Goal: Find specific page/section: Find specific page/section

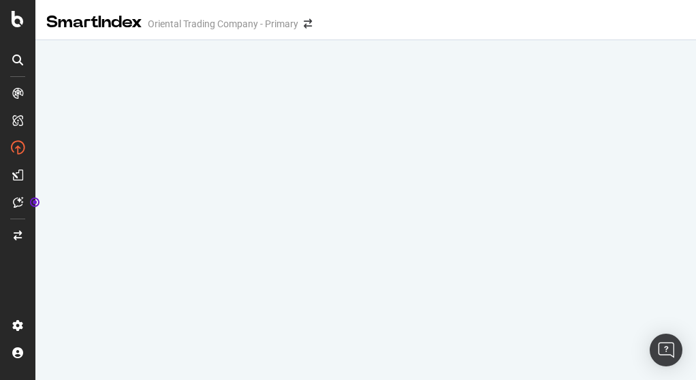
click at [495, 25] on div "SmartIndex Oriental Trading Company - Primary" at bounding box center [365, 17] width 661 height 34
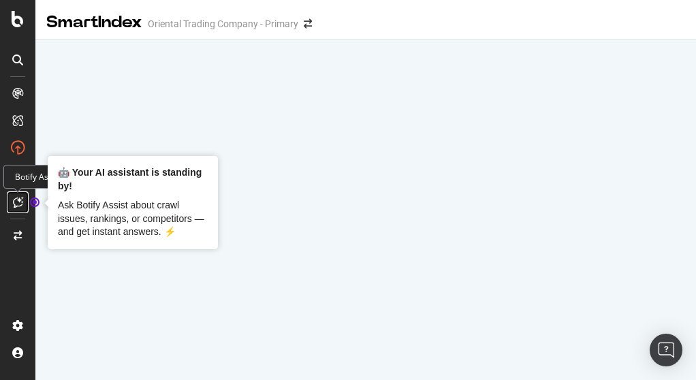
click at [21, 202] on icon at bounding box center [18, 202] width 10 height 11
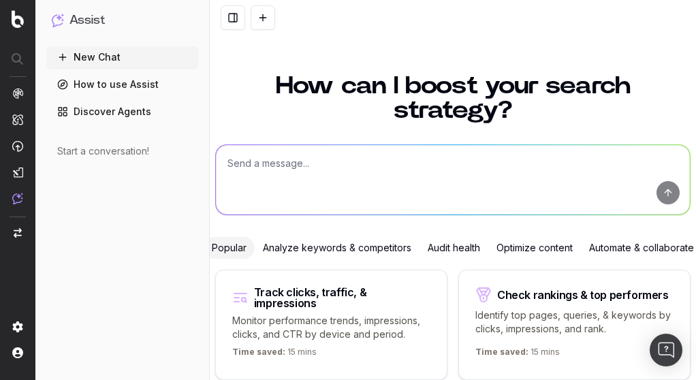
scroll to position [122, 0]
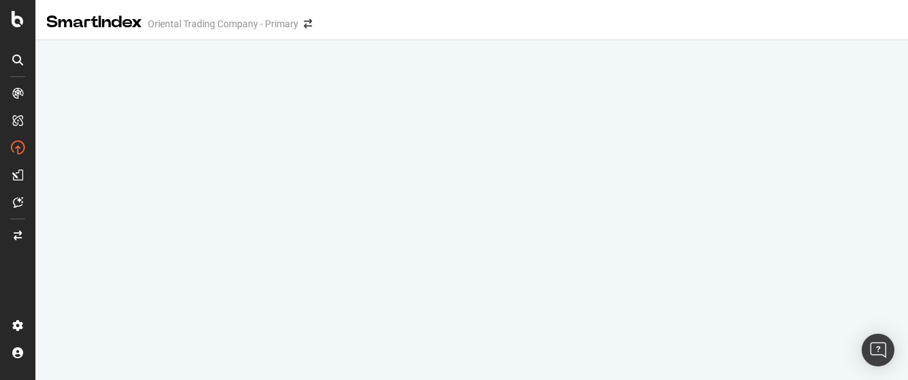
click at [695, 1] on div "SmartIndex Oriental Trading Company - Primary" at bounding box center [471, 17] width 873 height 34
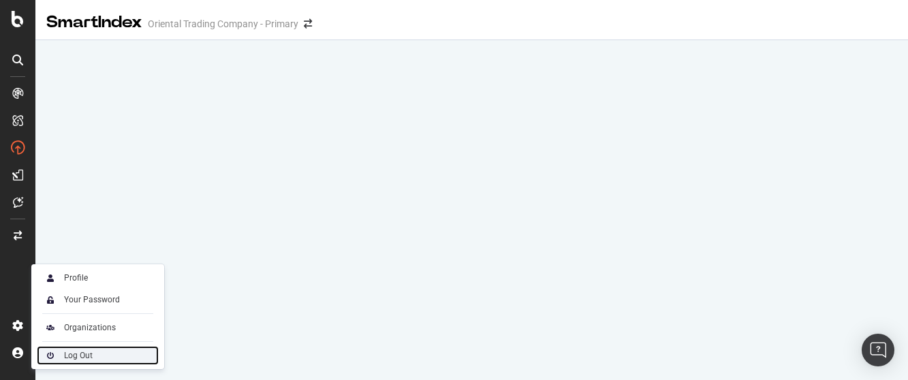
click at [69, 357] on div "Log Out" at bounding box center [78, 355] width 29 height 11
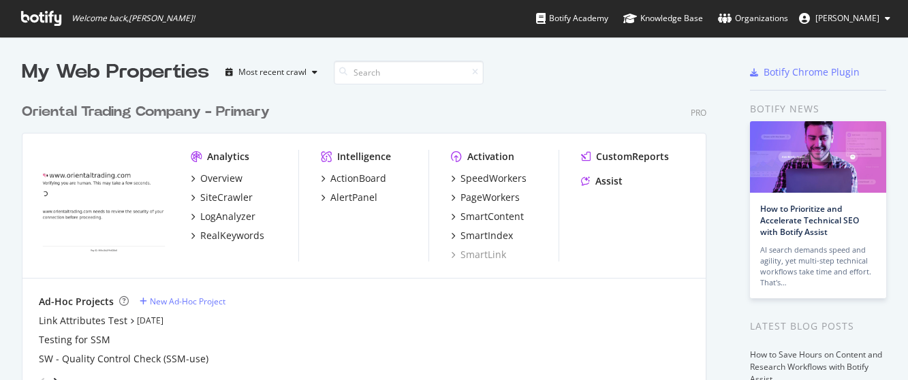
scroll to position [380, 908]
click at [494, 239] on div "SmartIndex" at bounding box center [486, 236] width 52 height 14
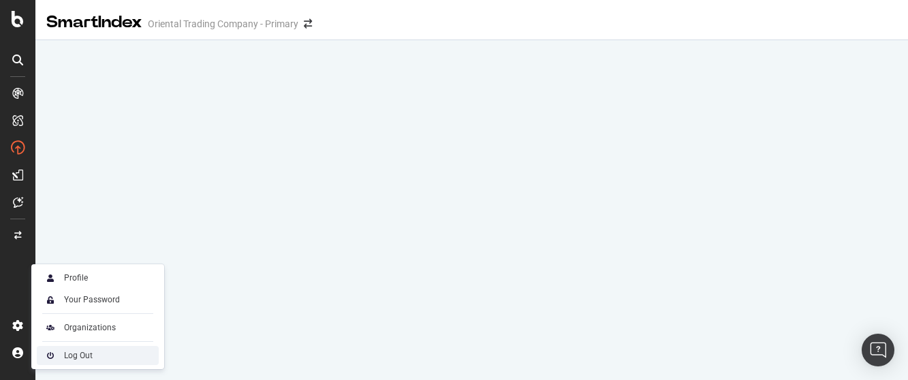
click at [87, 357] on div "Log Out" at bounding box center [78, 355] width 29 height 11
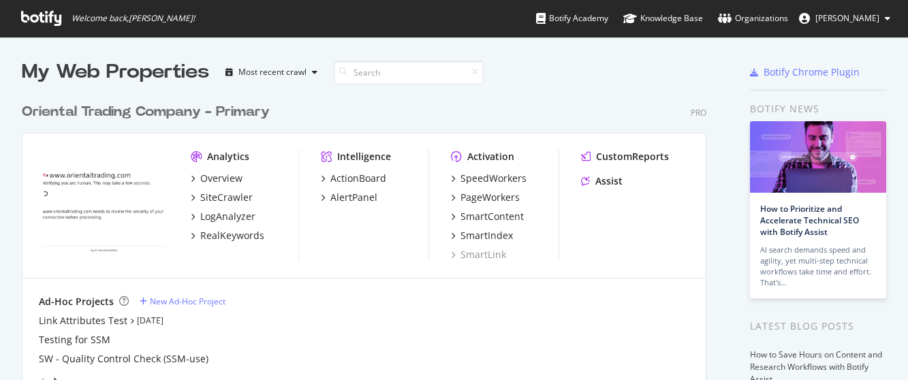
scroll to position [380, 908]
click at [453, 236] on icon "grid" at bounding box center [453, 235] width 4 height 7
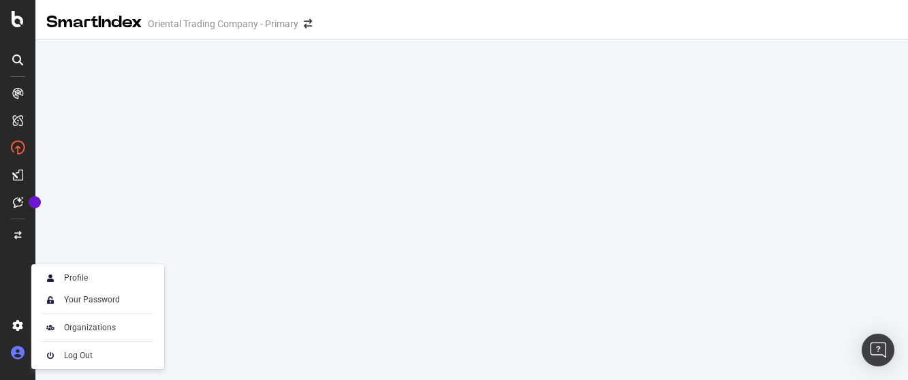
click at [22, 357] on icon at bounding box center [18, 353] width 14 height 14
click at [70, 356] on div "Log Out" at bounding box center [78, 355] width 29 height 11
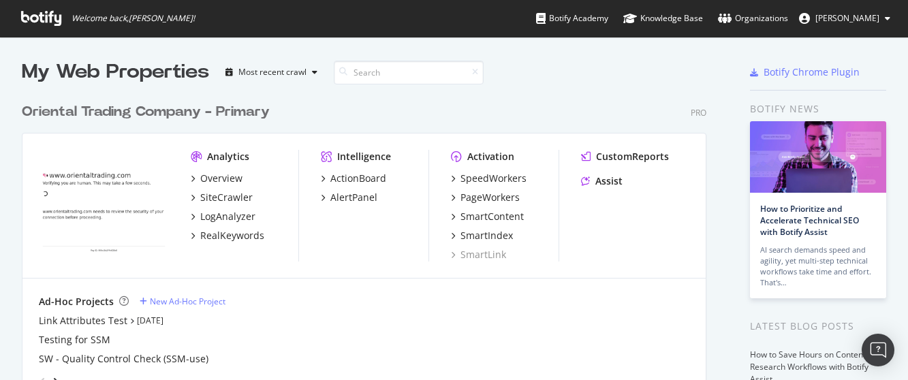
scroll to position [380, 908]
click at [479, 234] on div "SmartIndex" at bounding box center [486, 236] width 52 height 14
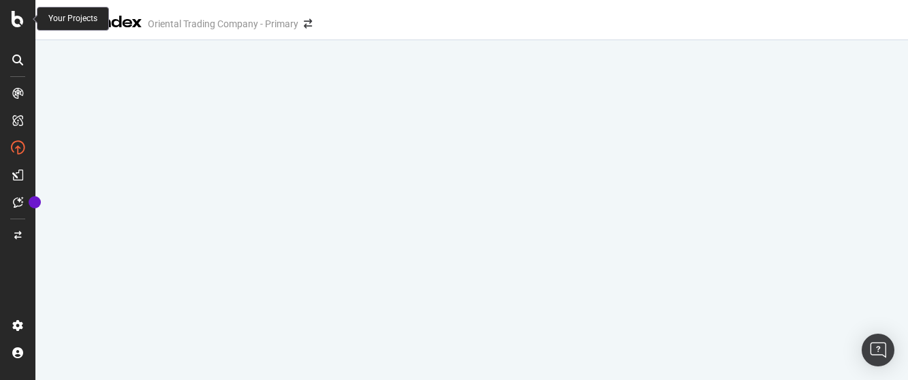
click at [20, 18] on icon at bounding box center [18, 19] width 12 height 16
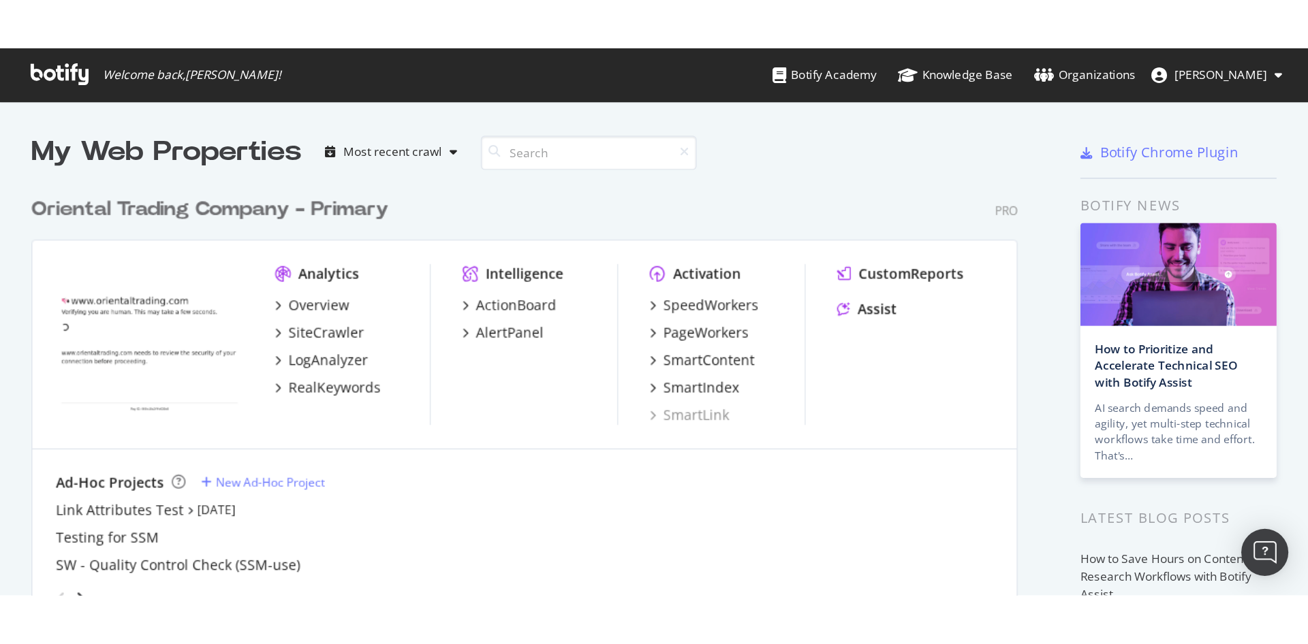
scroll to position [380, 908]
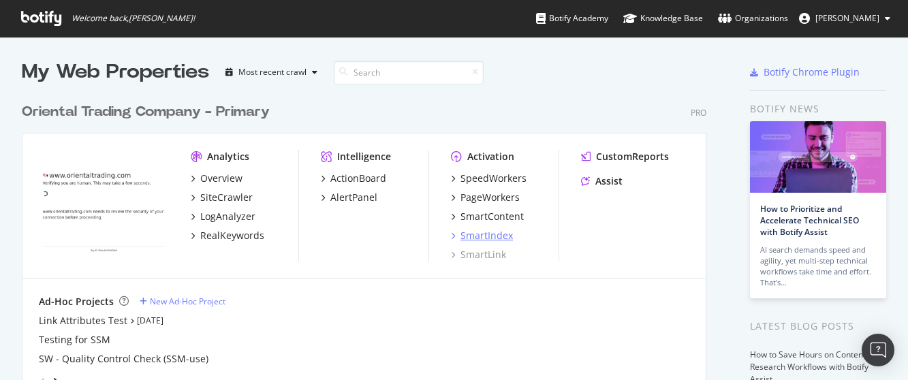
click at [500, 236] on div "SmartIndex" at bounding box center [486, 236] width 52 height 14
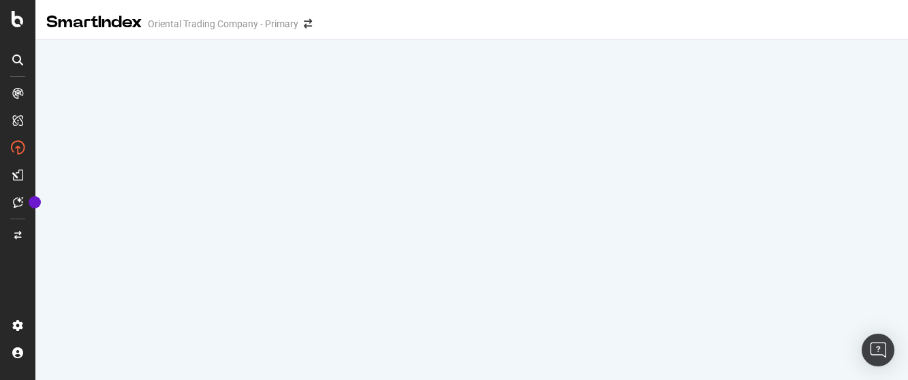
click at [486, 31] on div "SmartIndex Oriental Trading Company - Primary" at bounding box center [471, 17] width 873 height 34
click at [414, 39] on div at bounding box center [471, 37] width 873 height 6
